Goal: Communication & Community: Answer question/provide support

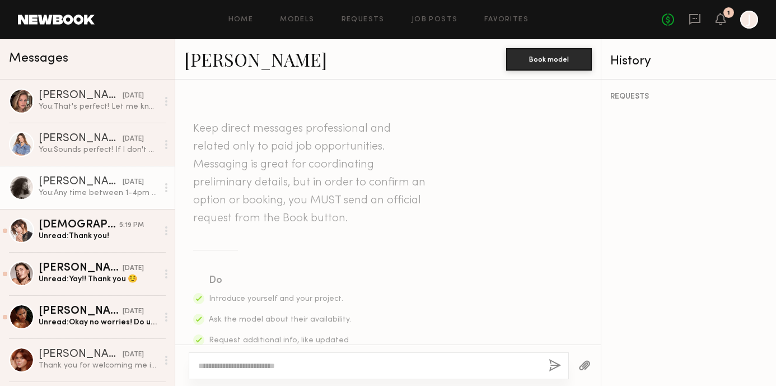
scroll to position [1189, 0]
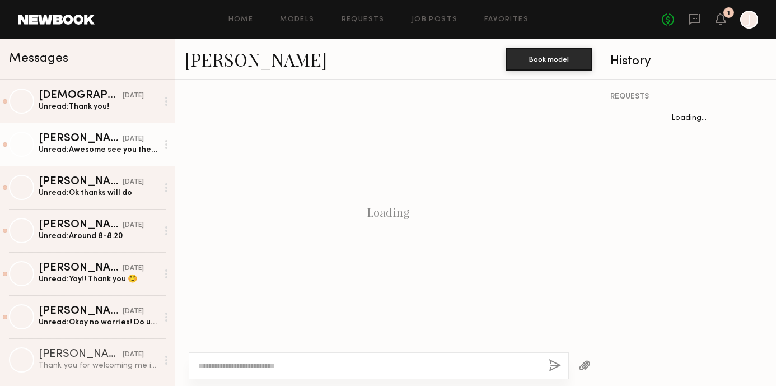
scroll to position [1455, 0]
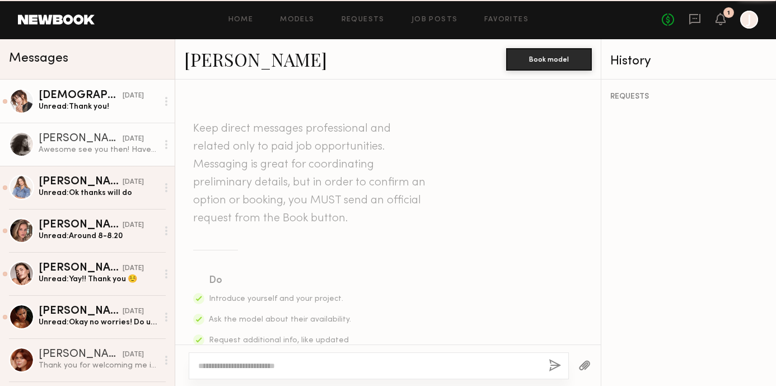
scroll to position [1370, 0]
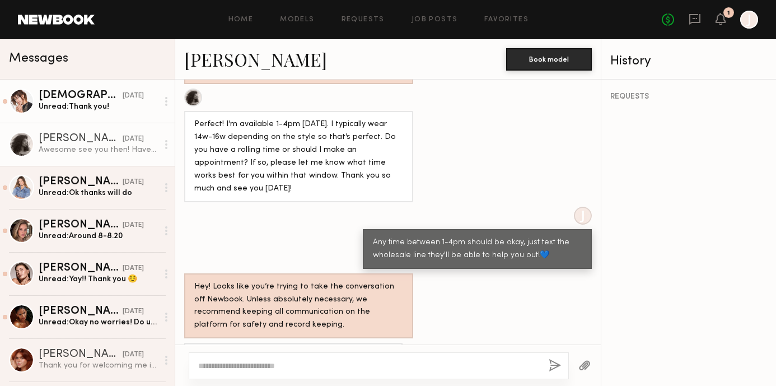
click at [89, 106] on div "Unread: Thank you!" at bounding box center [98, 106] width 119 height 11
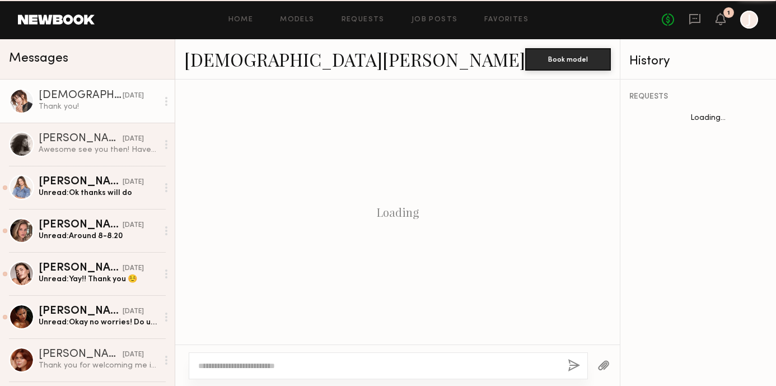
scroll to position [662, 0]
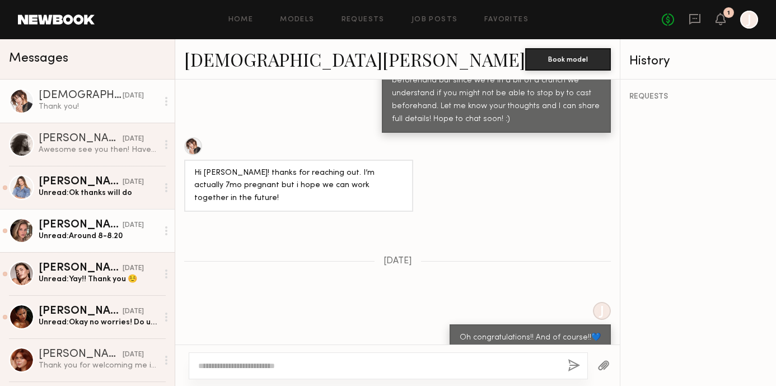
click at [96, 237] on div "Unread: Around 8-8.20" at bounding box center [98, 236] width 119 height 11
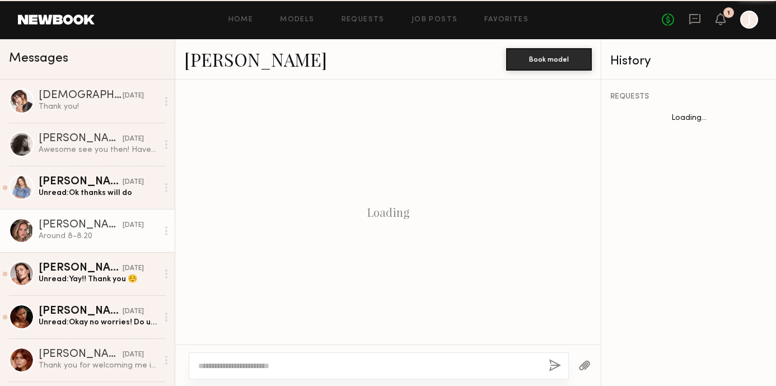
scroll to position [1199, 0]
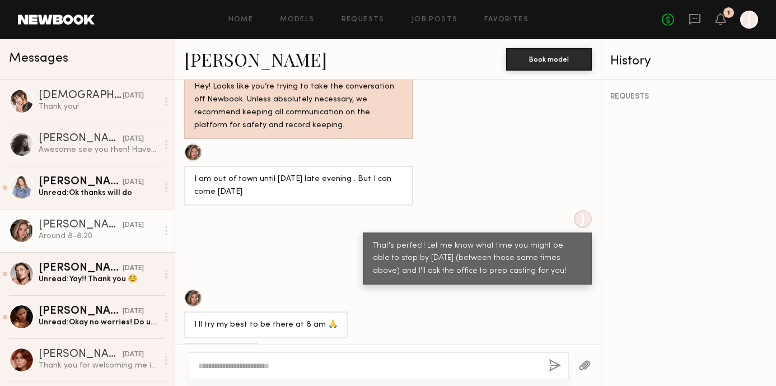
click at [249, 364] on textarea at bounding box center [369, 365] width 342 height 11
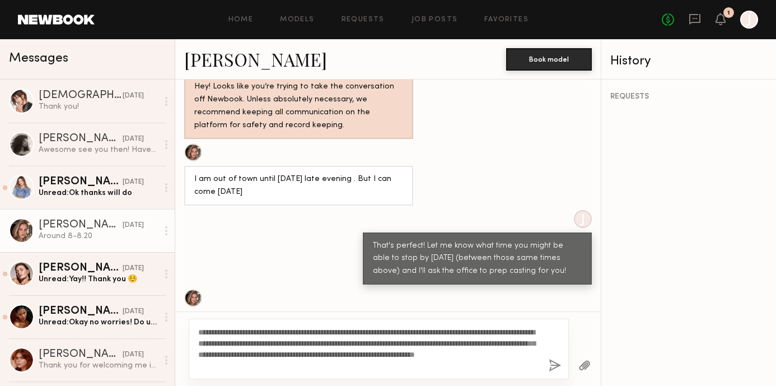
scroll to position [1231, 0]
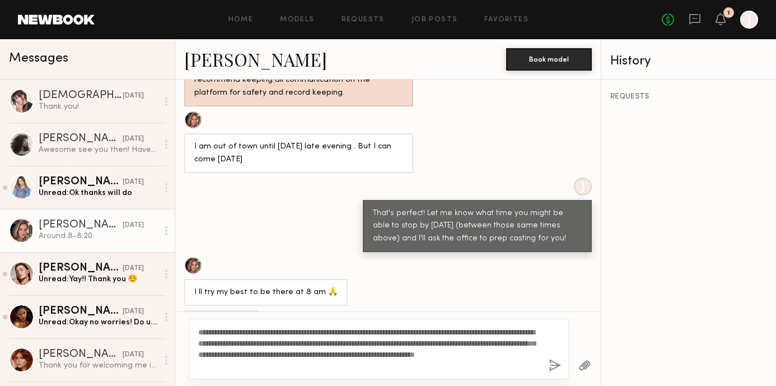
click at [452, 333] on textarea "**********" at bounding box center [369, 348] width 342 height 45
drag, startPoint x: 366, startPoint y: 363, endPoint x: 195, endPoint y: 328, distance: 173.8
click at [195, 328] on div "**********" at bounding box center [379, 349] width 380 height 60
type textarea "**********"
click at [556, 360] on button "button" at bounding box center [555, 366] width 12 height 14
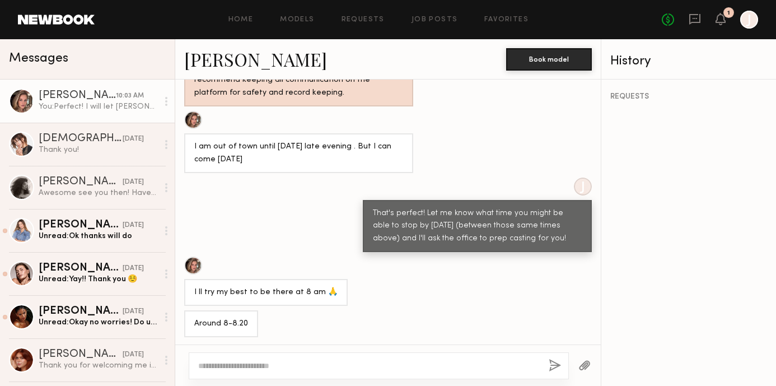
scroll to position [1464, 0]
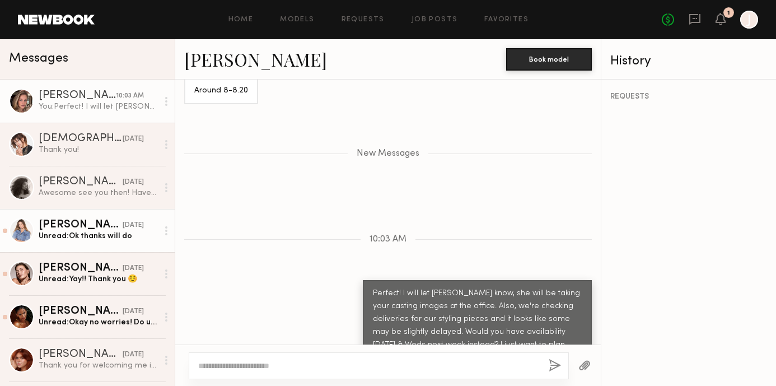
click at [105, 216] on link "Kyna L. 10/10/2025 Unread: Ok thanks will do" at bounding box center [87, 230] width 175 height 43
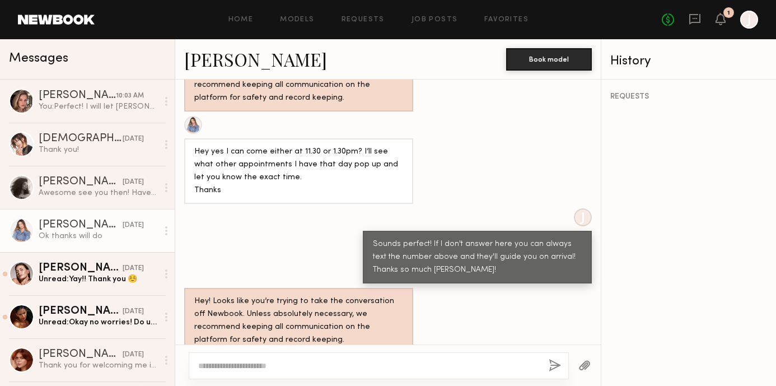
scroll to position [1336, 0]
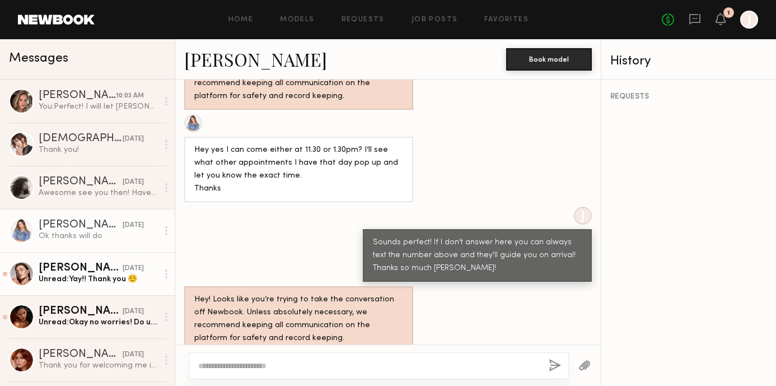
click at [75, 271] on div "[PERSON_NAME]" at bounding box center [81, 268] width 84 height 11
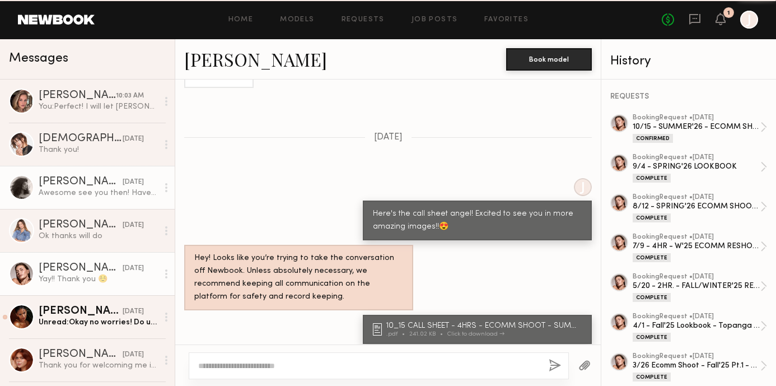
scroll to position [857, 0]
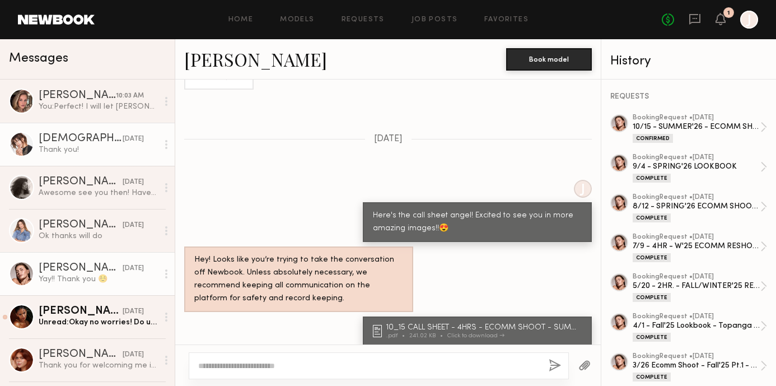
click at [45, 147] on div "Thank you!" at bounding box center [98, 149] width 119 height 11
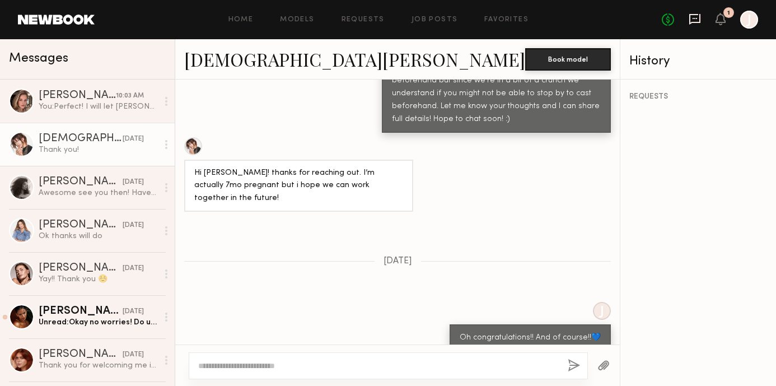
click at [702, 16] on div "No fees up to $5,000 1 J" at bounding box center [710, 20] width 96 height 18
click at [696, 23] on icon at bounding box center [695, 19] width 12 height 12
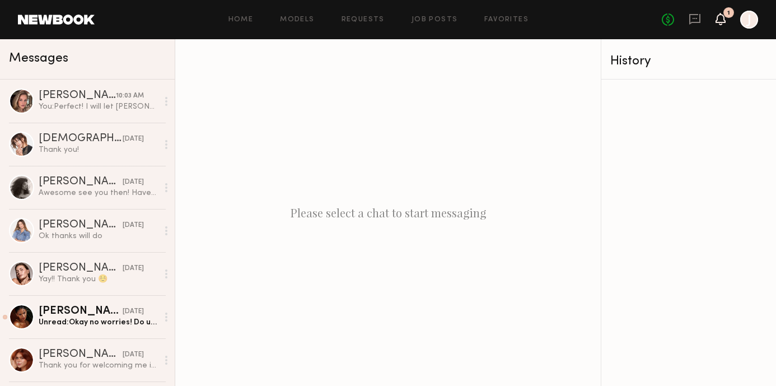
click at [717, 25] on icon at bounding box center [721, 19] width 10 height 12
